Goal: Navigation & Orientation: Find specific page/section

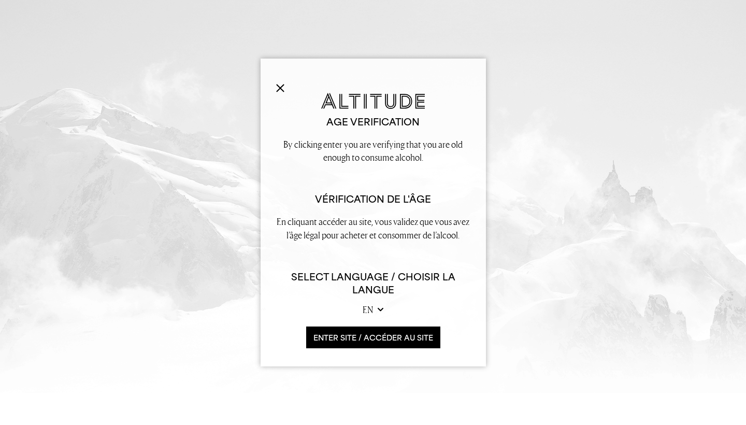
click at [359, 340] on button "ENTER SITE / accéder au site" at bounding box center [373, 337] width 134 height 22
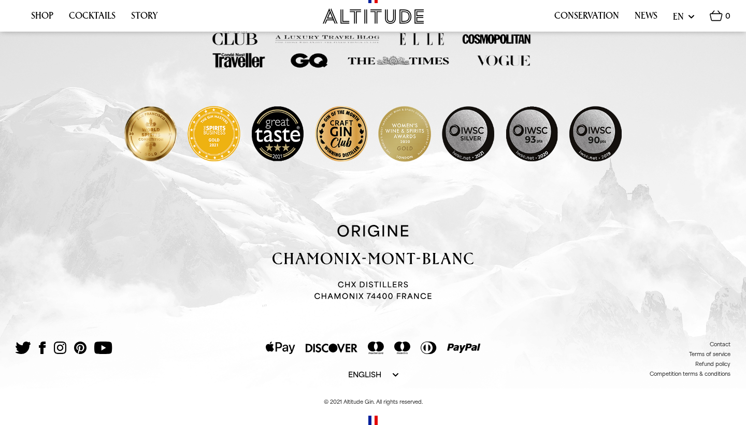
scroll to position [840, 0]
click at [60, 348] on img at bounding box center [60, 347] width 12 height 12
click at [106, 348] on img at bounding box center [103, 347] width 18 height 12
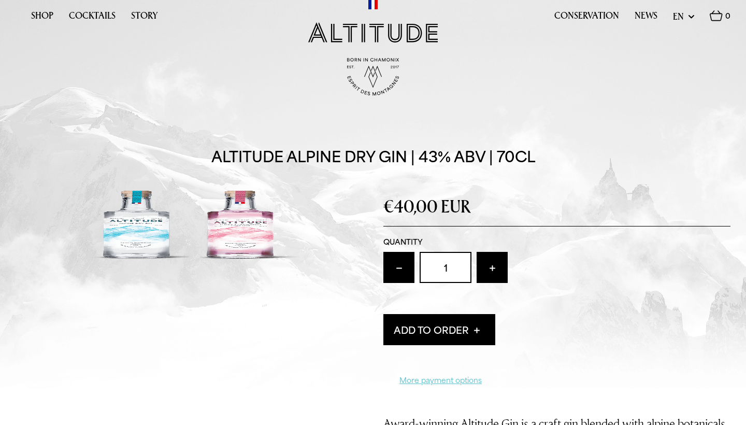
scroll to position [0, 0]
drag, startPoint x: 515, startPoint y: 271, endPoint x: 39, endPoint y: 15, distance: 540.8
click at [39, 15] on link "Shop" at bounding box center [42, 18] width 22 height 16
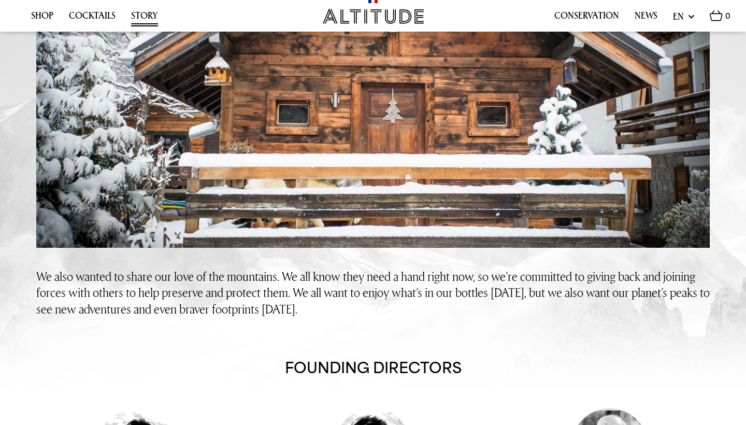
scroll to position [379, 0]
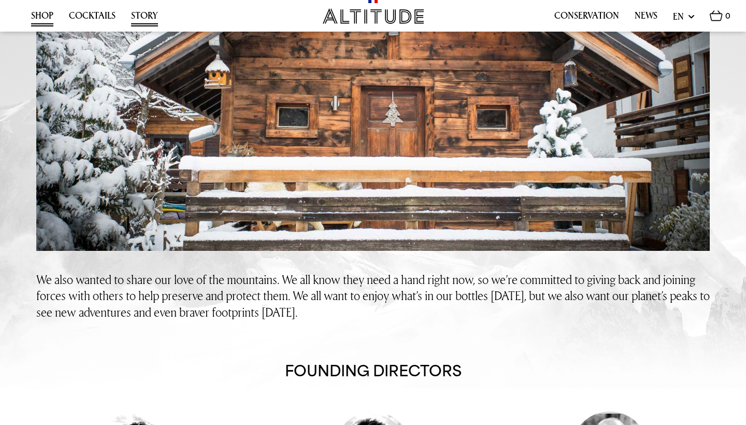
click at [38, 19] on link "Shop" at bounding box center [42, 18] width 22 height 16
click at [103, 15] on link "Cocktails" at bounding box center [92, 18] width 47 height 16
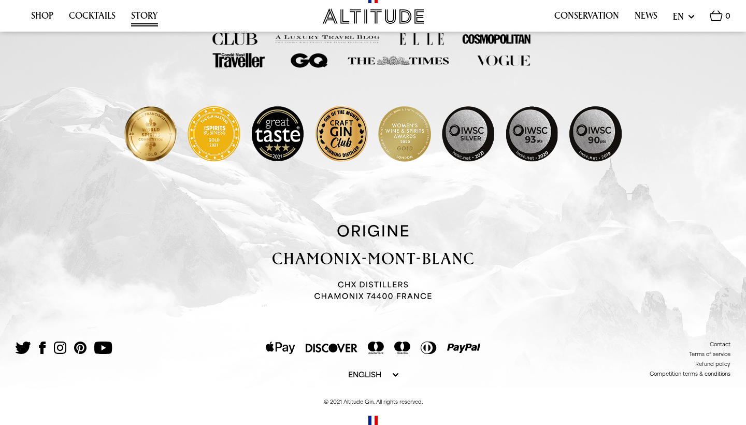
scroll to position [1103, 0]
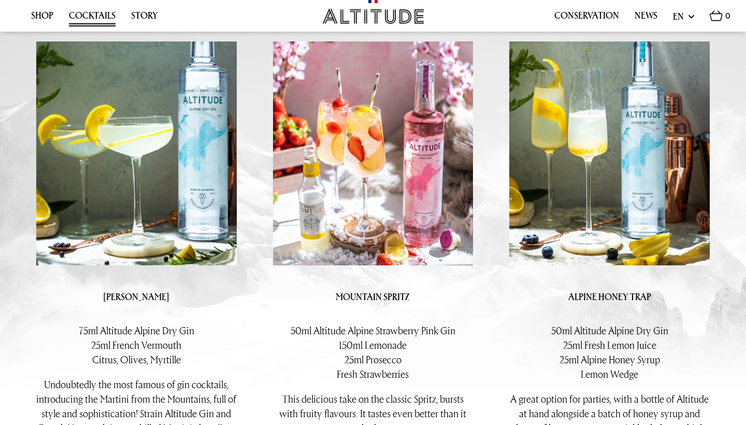
scroll to position [1599, 0]
